Goal: Task Accomplishment & Management: Use online tool/utility

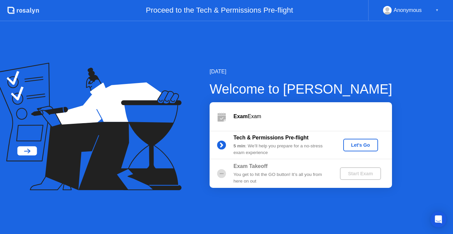
click at [365, 144] on div "Let's Go" at bounding box center [361, 144] width 30 height 5
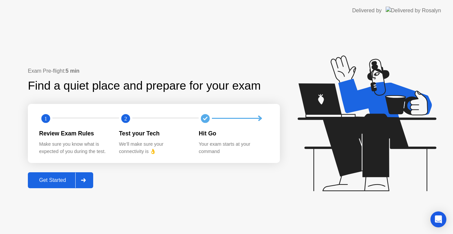
click at [56, 182] on div "Get Started" at bounding box center [52, 180] width 45 height 6
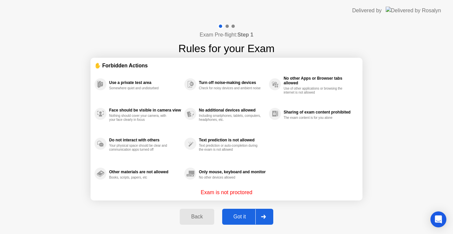
click at [238, 214] on div "Got it" at bounding box center [239, 217] width 31 height 6
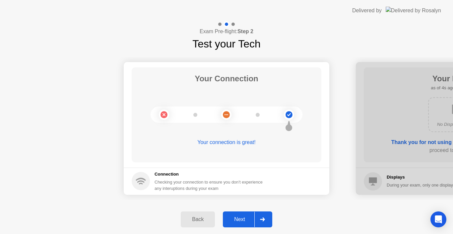
click at [238, 220] on div "Next" at bounding box center [240, 219] width 30 height 6
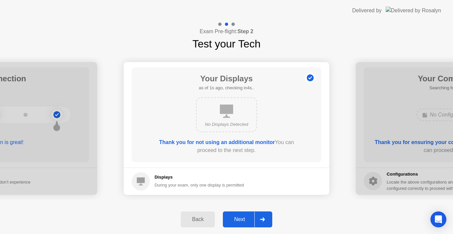
click at [238, 220] on div "Next" at bounding box center [240, 219] width 30 height 6
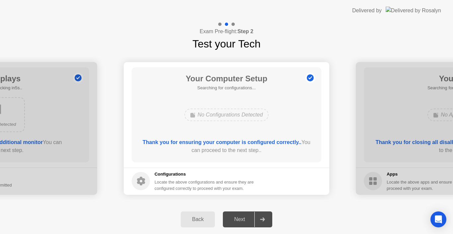
click at [237, 221] on div "Next" at bounding box center [240, 219] width 30 height 6
drag, startPoint x: 421, startPoint y: 118, endPoint x: 296, endPoint y: 151, distance: 129.3
click at [239, 215] on button "Next" at bounding box center [247, 219] width 49 height 16
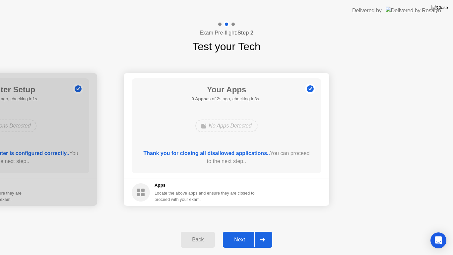
click at [247, 234] on div "Next" at bounding box center [240, 240] width 30 height 6
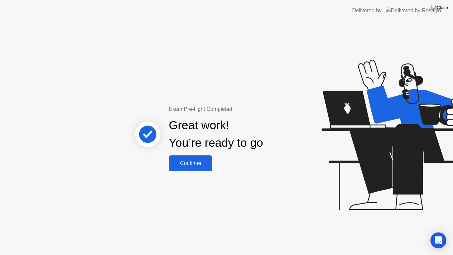
click at [188, 162] on div "Continue" at bounding box center [190, 163] width 39 height 6
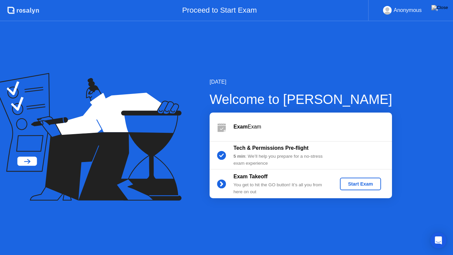
click at [352, 185] on div "Start Exam" at bounding box center [360, 183] width 35 height 5
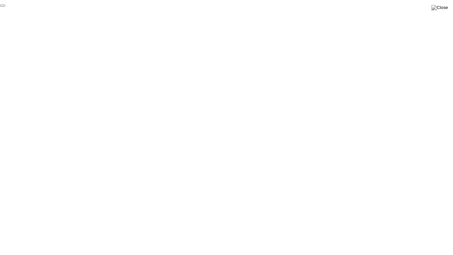
click div "End Proctoring Session"
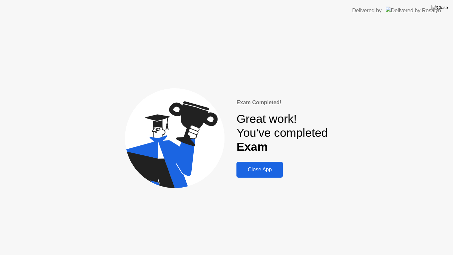
click at [271, 176] on button "Close App" at bounding box center [260, 170] width 46 height 16
